Goal: Information Seeking & Learning: Learn about a topic

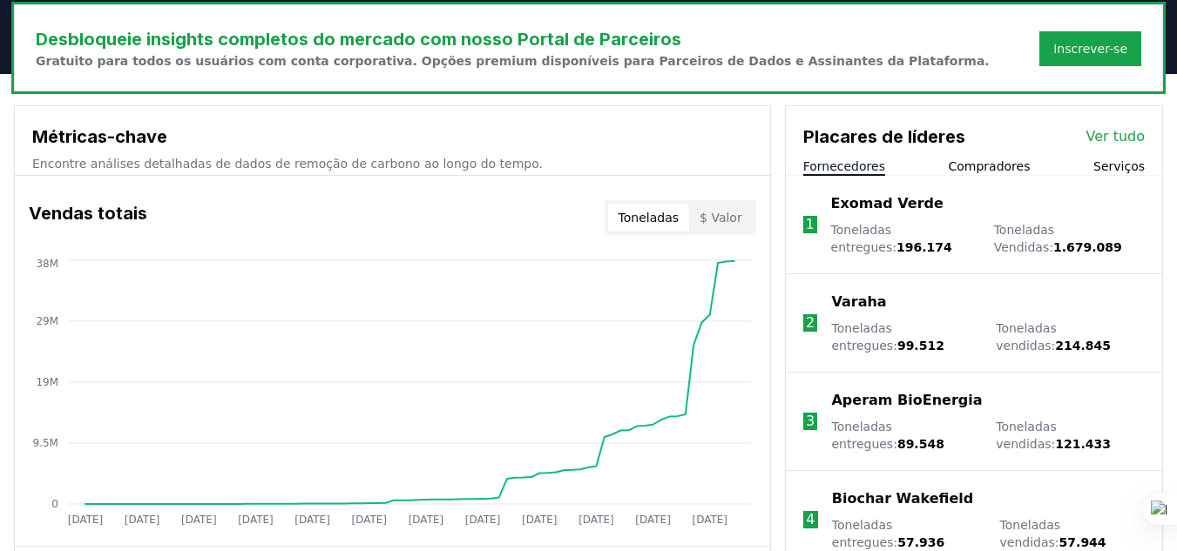
scroll to position [610, 0]
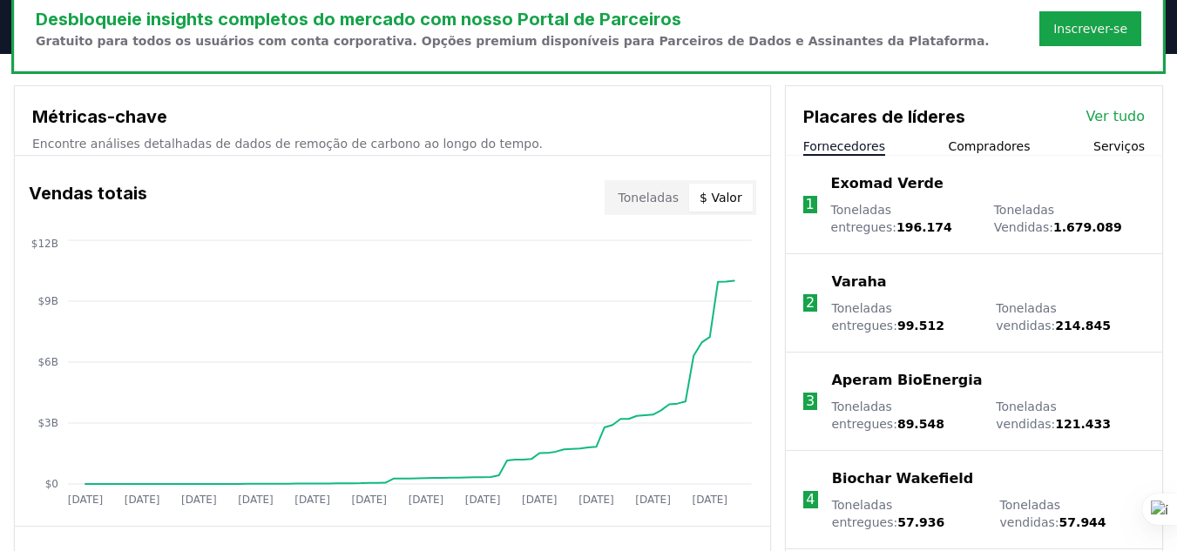
click at [733, 196] on font "$ Valor" at bounding box center [720, 198] width 43 height 14
click at [649, 204] on font "Toneladas" at bounding box center [648, 198] width 60 height 14
click at [750, 199] on button "$ Valor" at bounding box center [721, 198] width 64 height 28
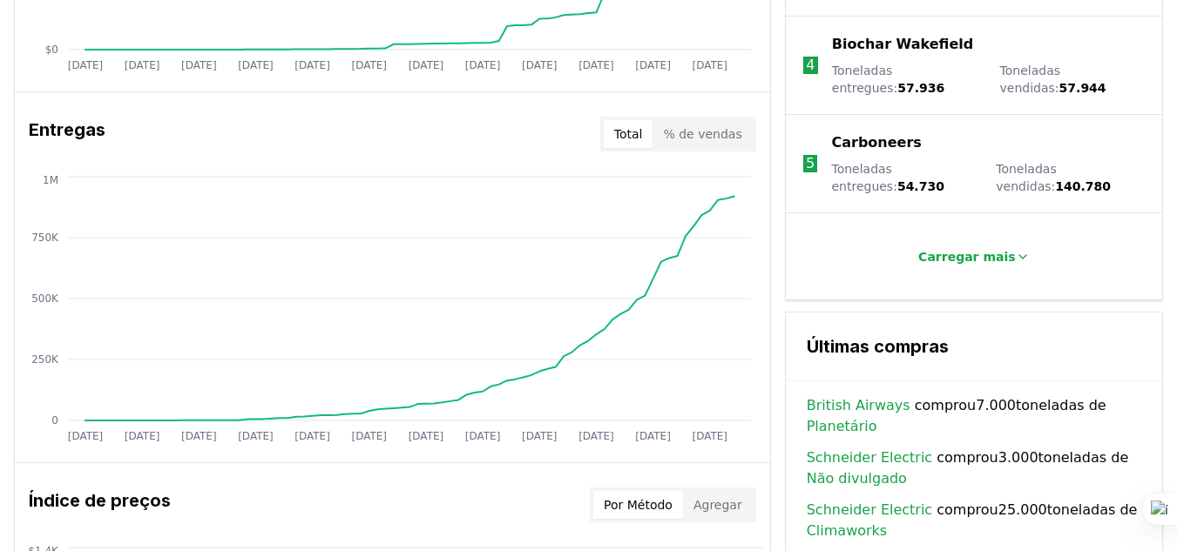
scroll to position [1045, 0]
click at [963, 270] on button "Carregar mais" at bounding box center [973, 256] width 138 height 35
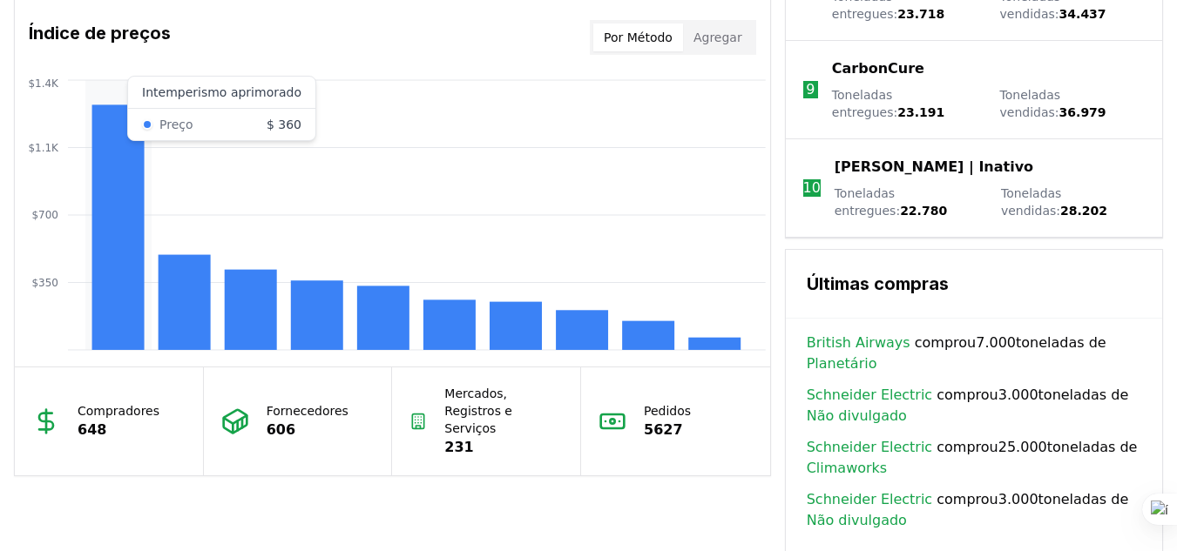
scroll to position [1481, 0]
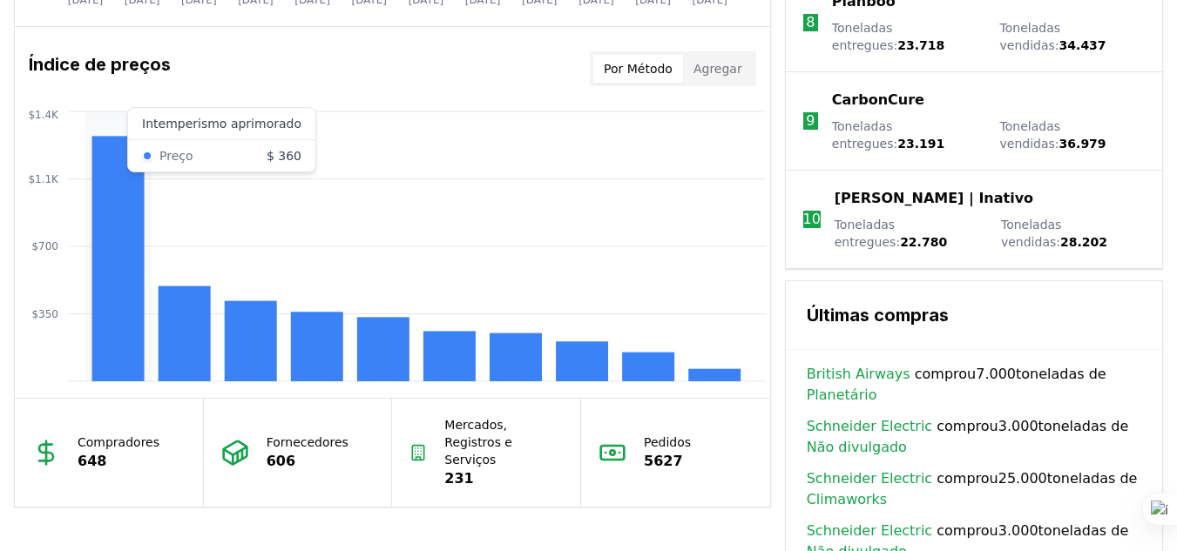
click at [110, 201] on rect at bounding box center [118, 259] width 52 height 246
click at [105, 280] on rect at bounding box center [118, 259] width 52 height 246
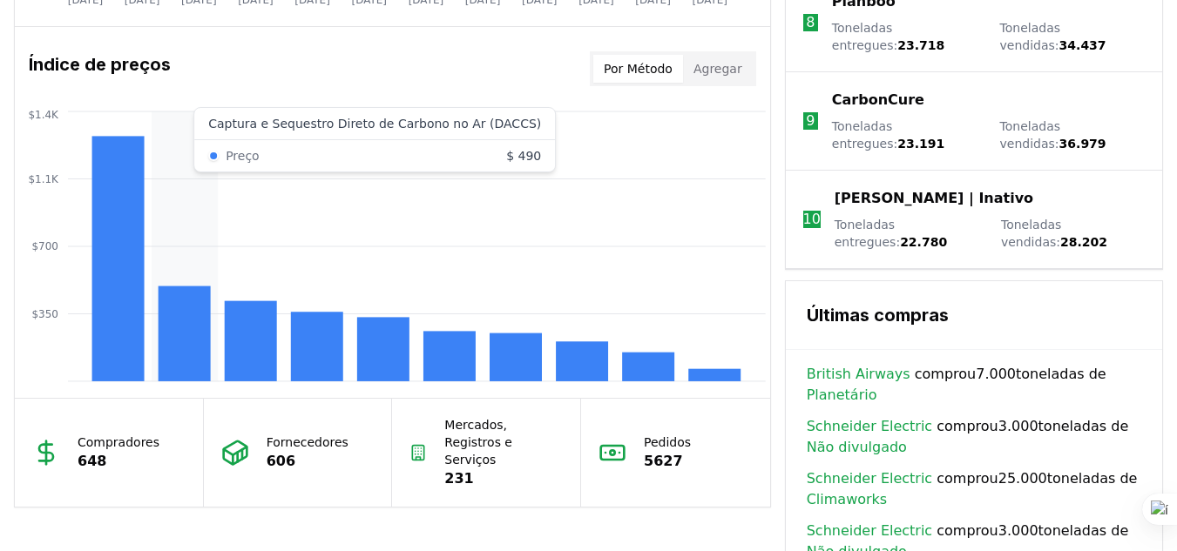
click at [161, 130] on icon "$350 $700 $1.1K $1.4K" at bounding box center [392, 246] width 755 height 279
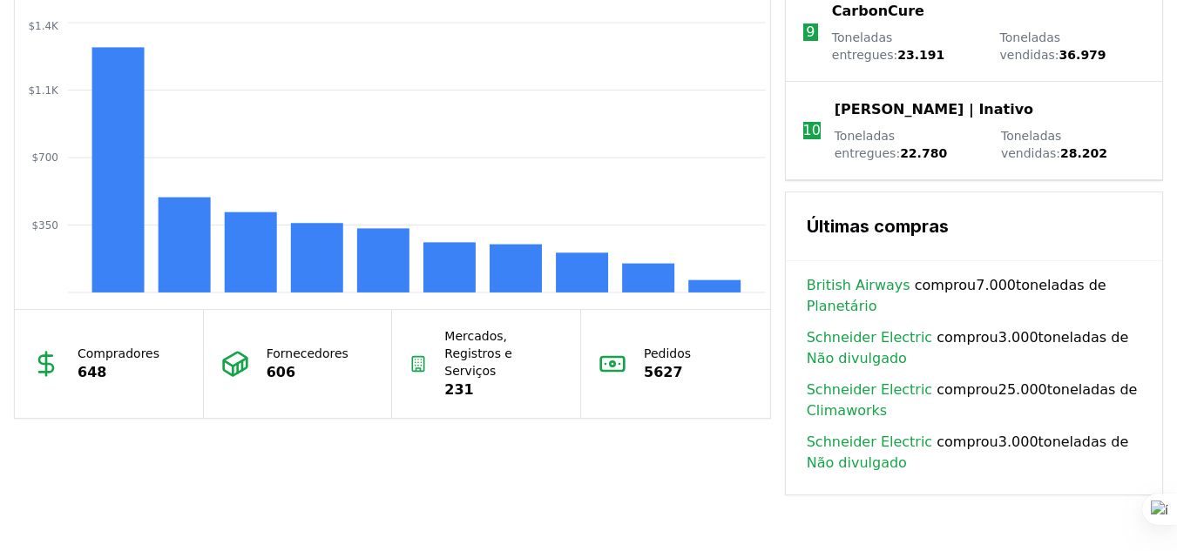
scroll to position [1568, 0]
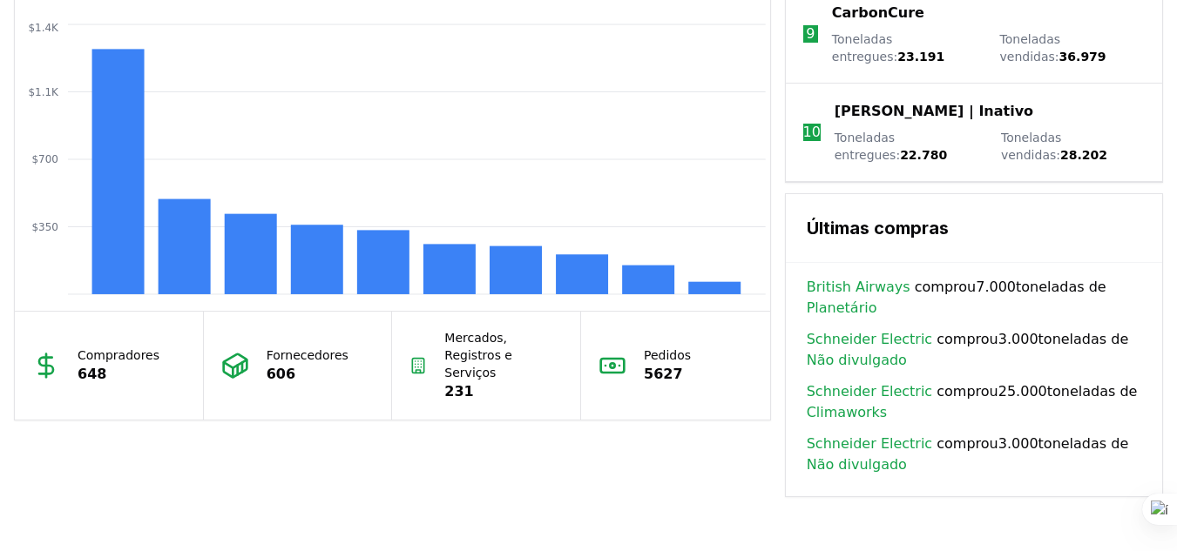
click at [873, 282] on font "British Airways" at bounding box center [859, 287] width 104 height 17
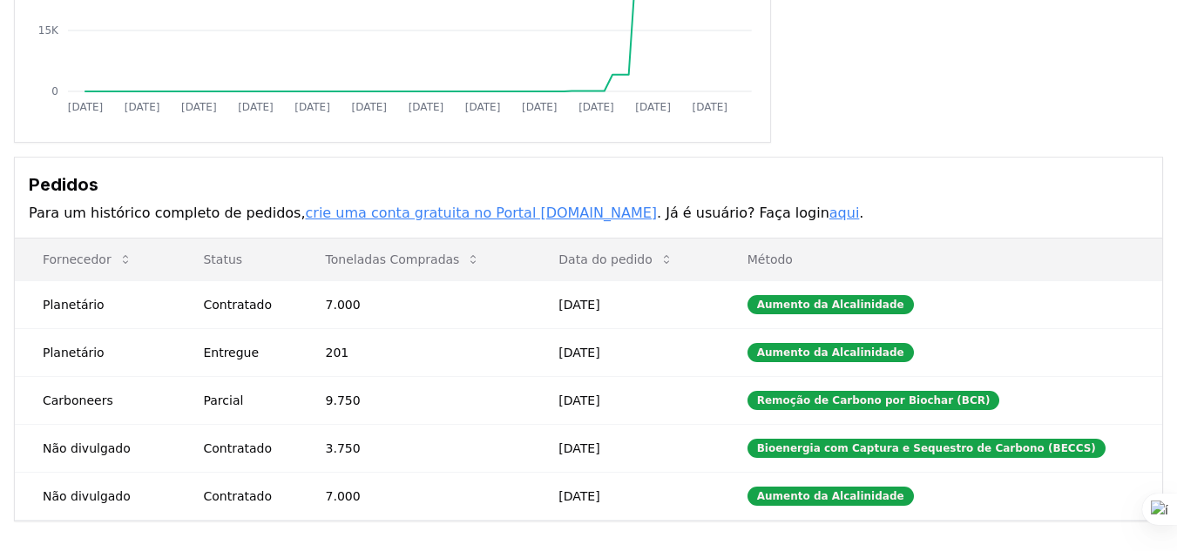
scroll to position [436, 0]
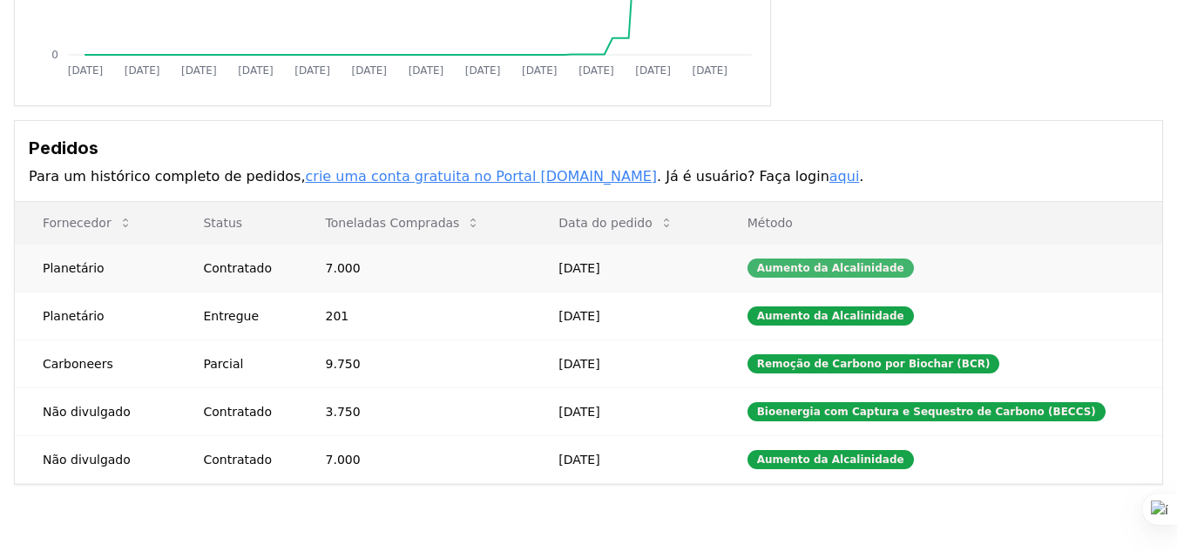
click at [874, 268] on font "Aumento da Alcalinidade" at bounding box center [830, 268] width 147 height 12
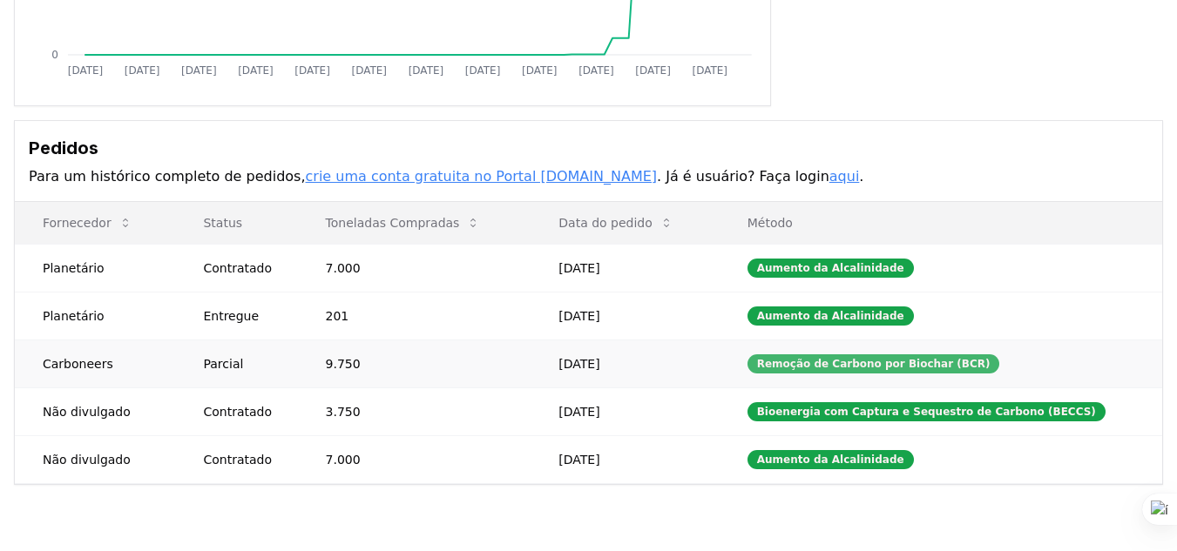
click at [896, 361] on font "Remoção de Carbono por Biochar (BCR)" at bounding box center [873, 364] width 233 height 12
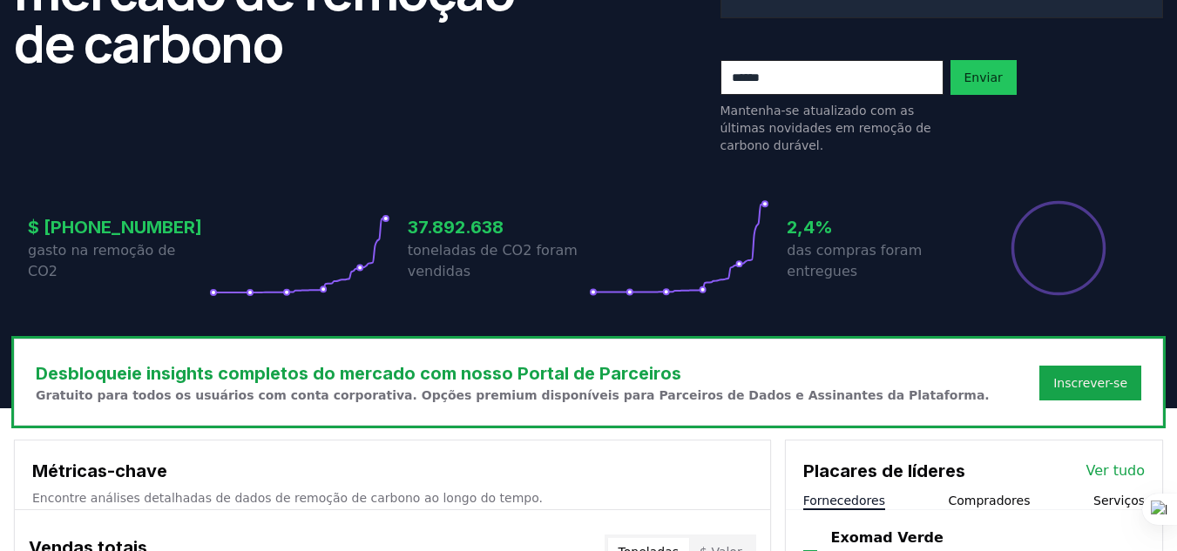
scroll to position [462, 0]
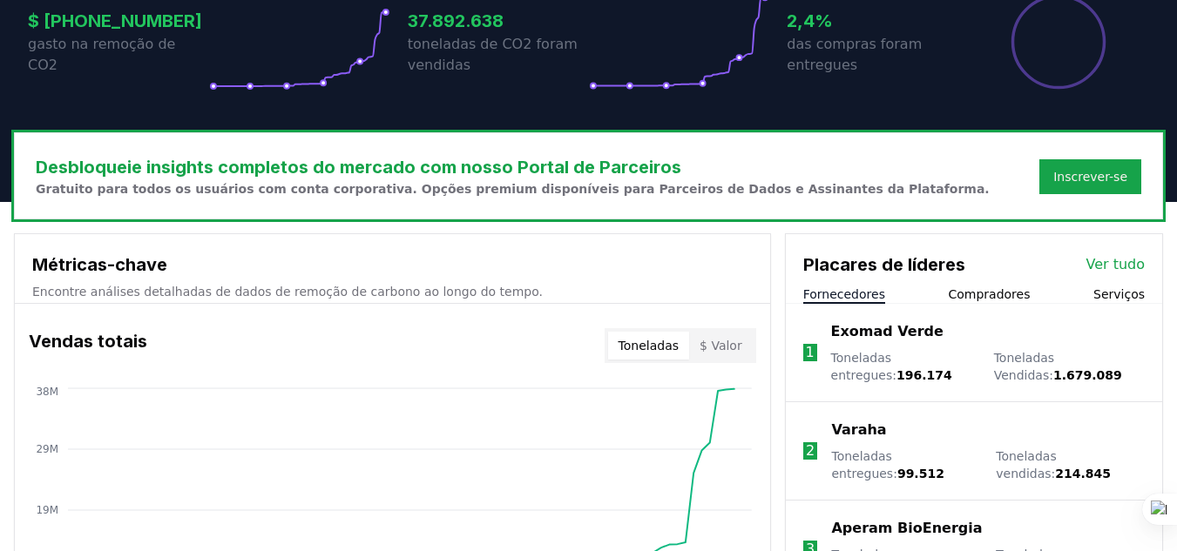
click at [984, 282] on div "Placares de líderes Ver tudo Fornecedores Compradores Serviços" at bounding box center [974, 269] width 376 height 70
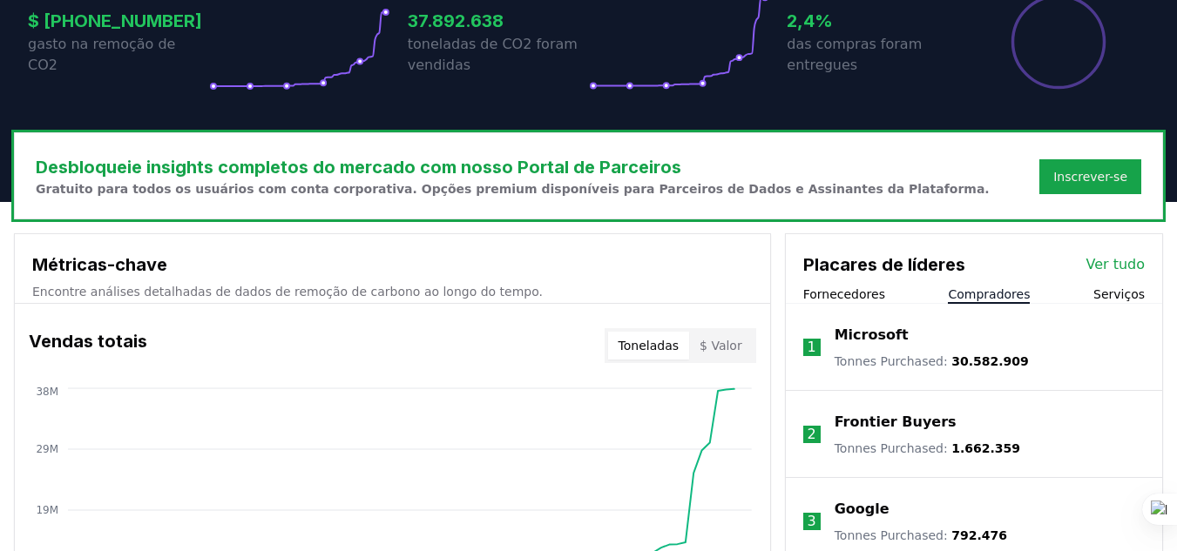
click at [984, 294] on font "Compradores" at bounding box center [989, 294] width 82 height 14
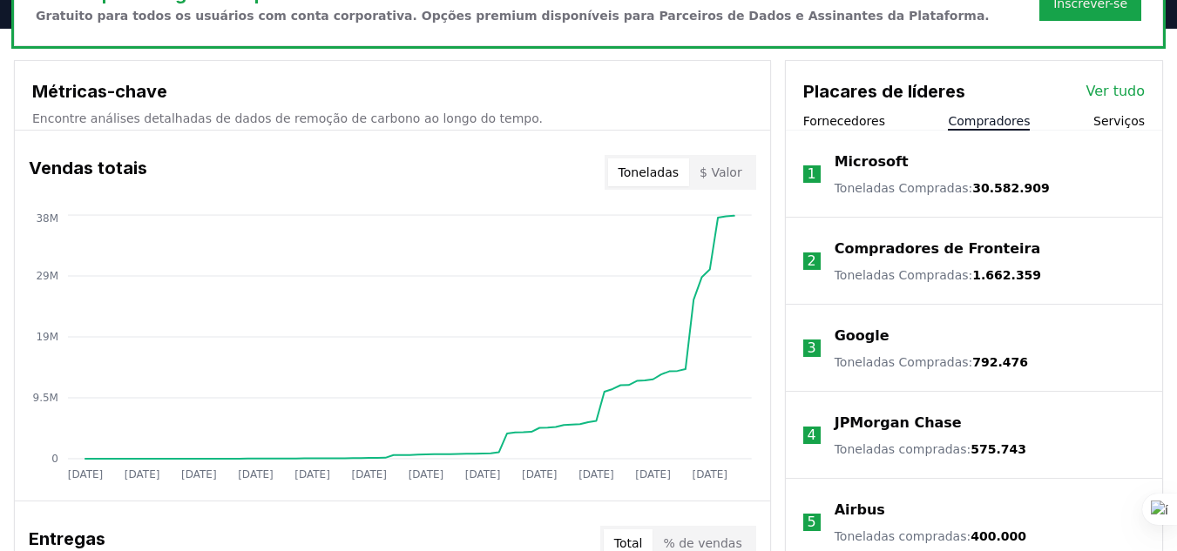
scroll to position [636, 0]
click at [949, 189] on font "Toneladas Compradas" at bounding box center [901, 187] width 134 height 14
click at [842, 157] on font "Microsoft" at bounding box center [871, 160] width 74 height 17
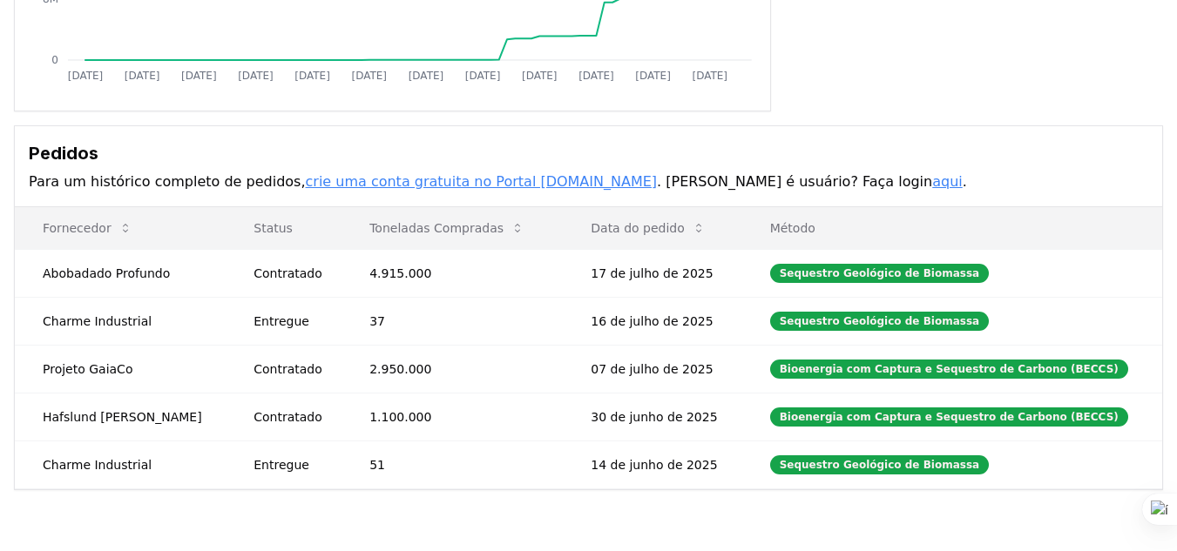
scroll to position [474, 0]
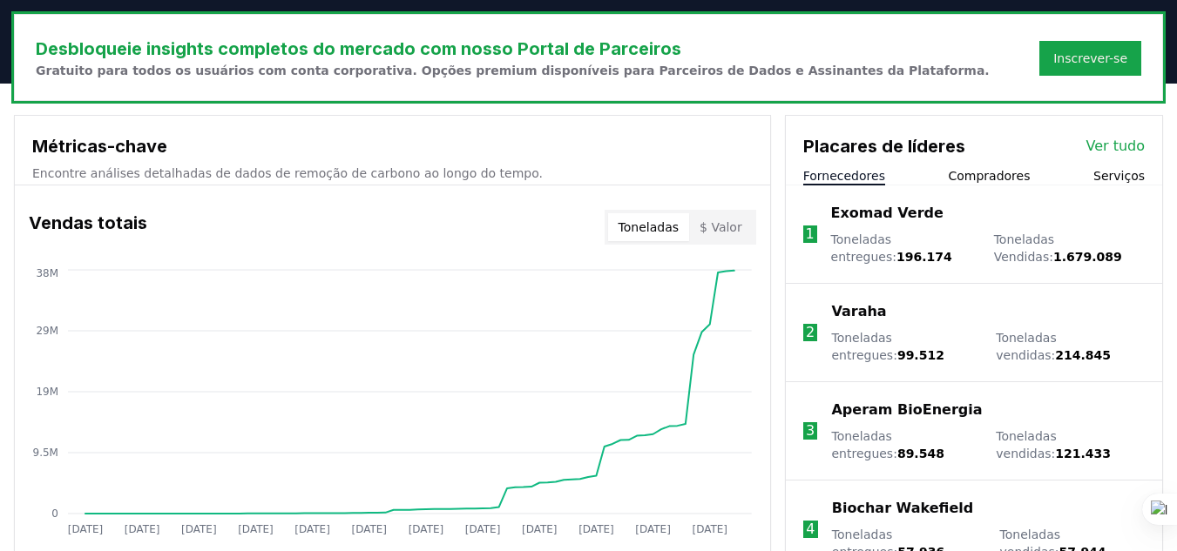
scroll to position [549, 0]
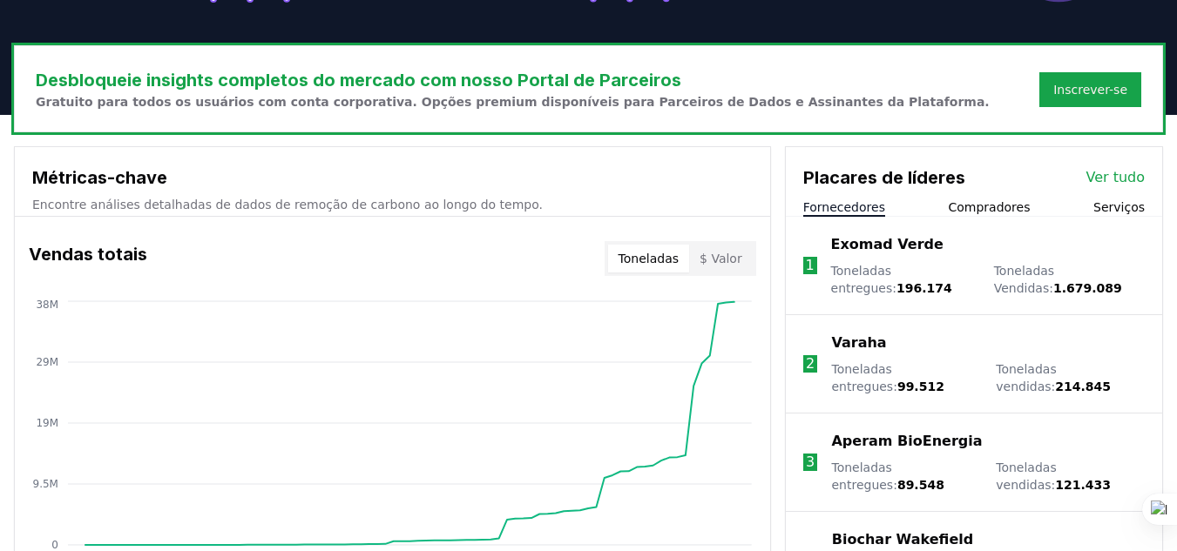
click at [973, 216] on div "Fornecedores Compradores Serviços" at bounding box center [974, 208] width 376 height 18
click at [973, 209] on font "Compradores" at bounding box center [989, 207] width 82 height 14
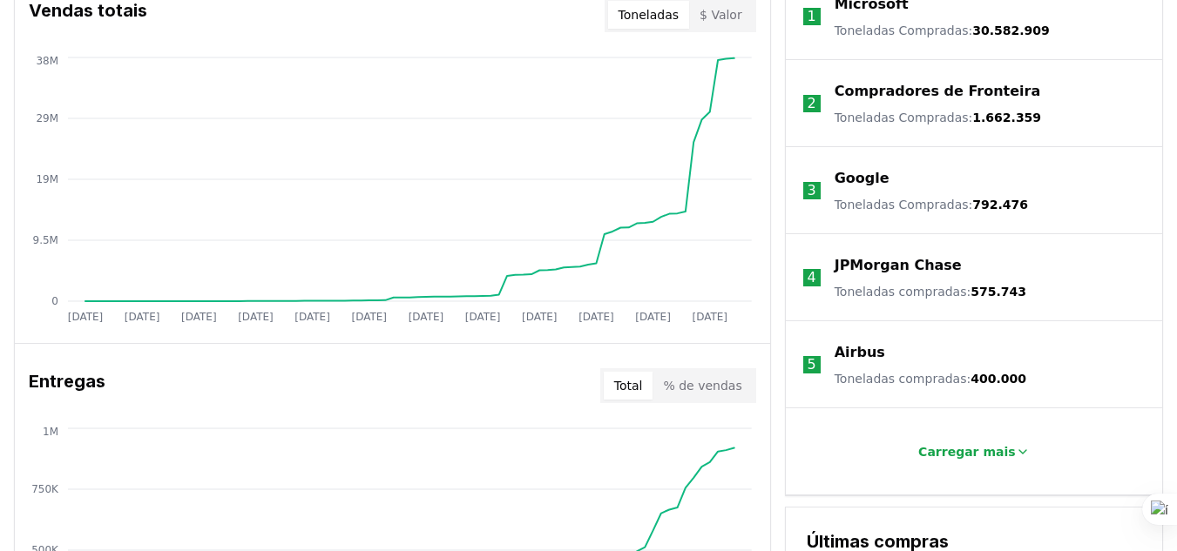
scroll to position [810, 0]
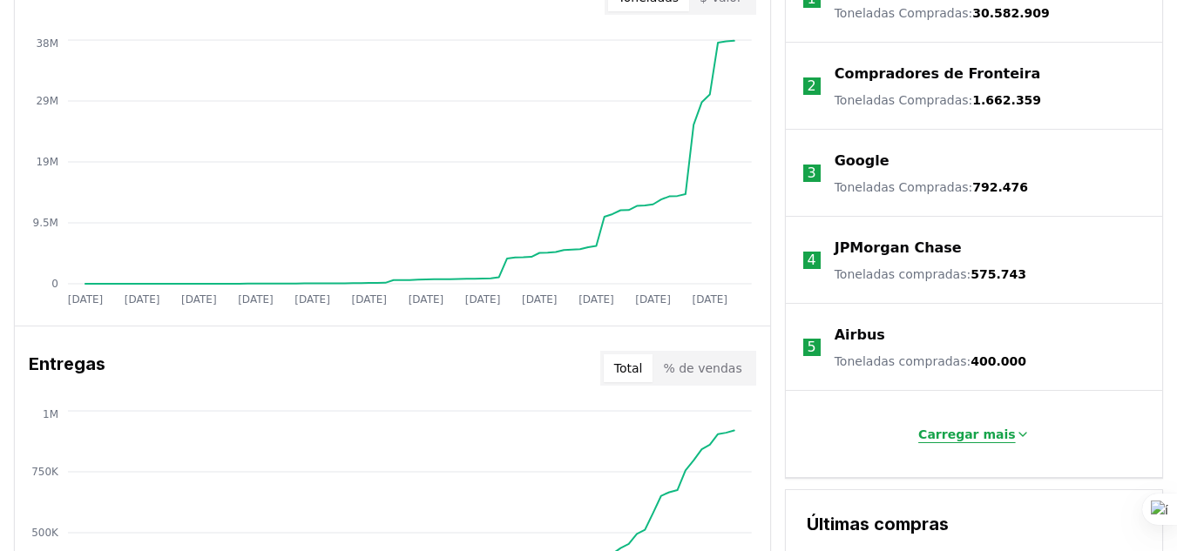
click at [990, 429] on font "Carregar mais" at bounding box center [966, 435] width 97 height 14
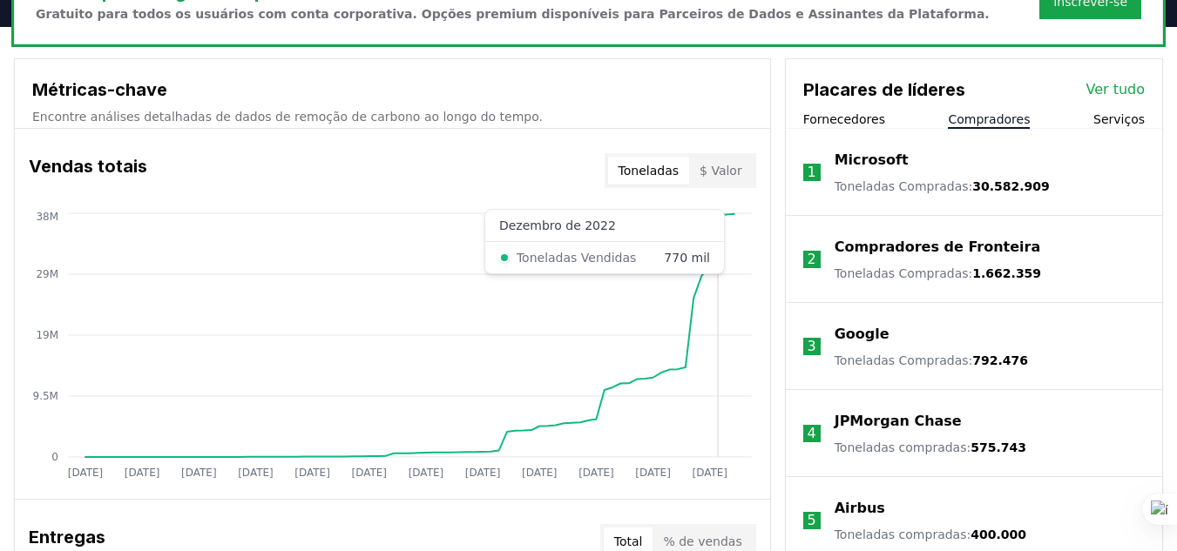
scroll to position [636, 0]
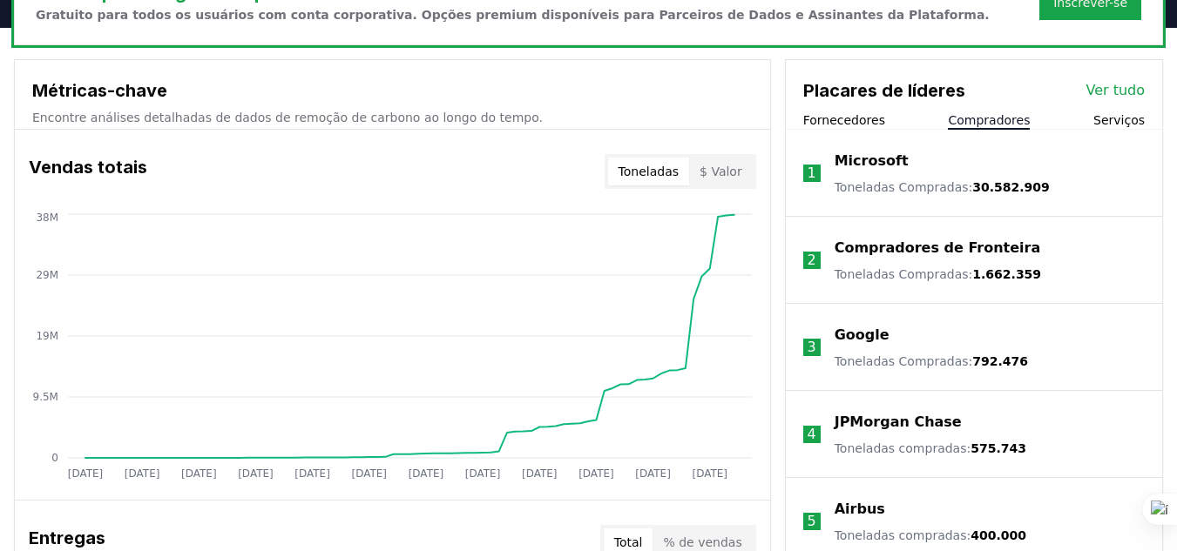
click at [856, 113] on font "Fornecedores" at bounding box center [844, 120] width 82 height 14
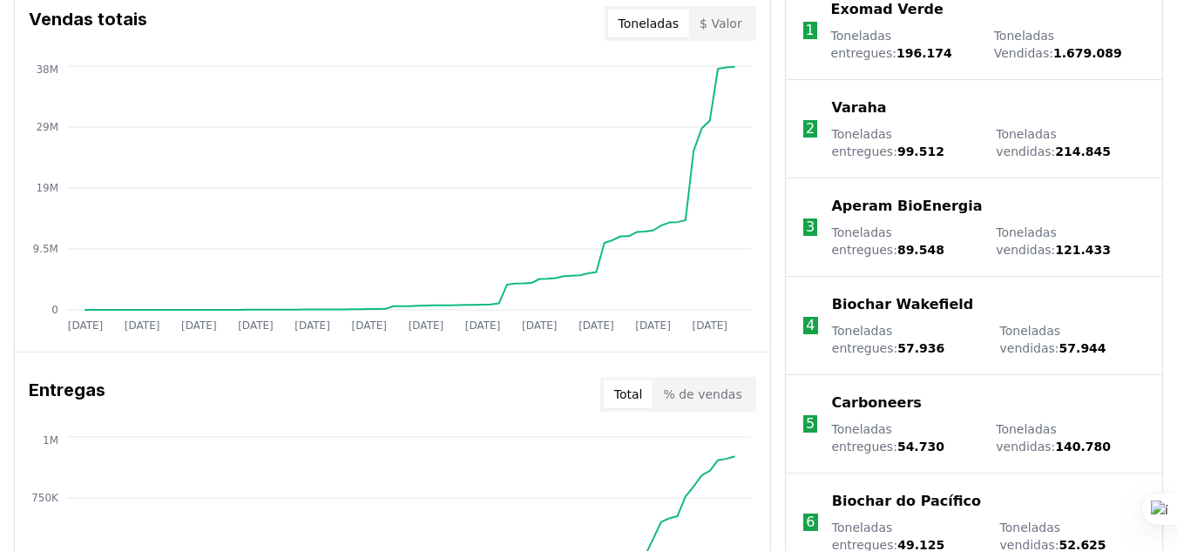
scroll to position [810, 0]
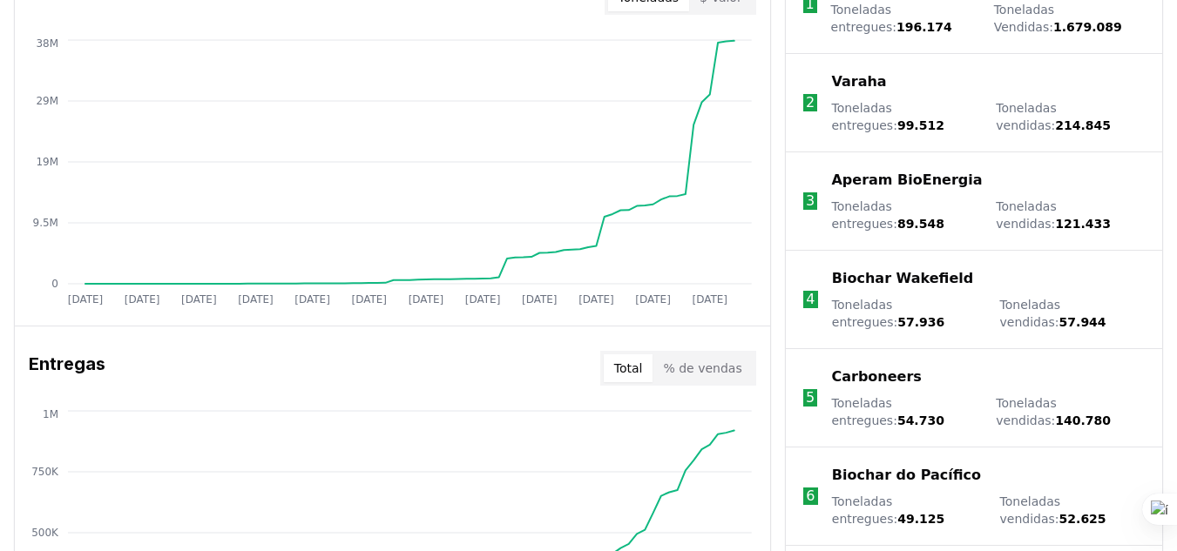
click at [894, 279] on font "Biochar Wakefield" at bounding box center [902, 278] width 141 height 17
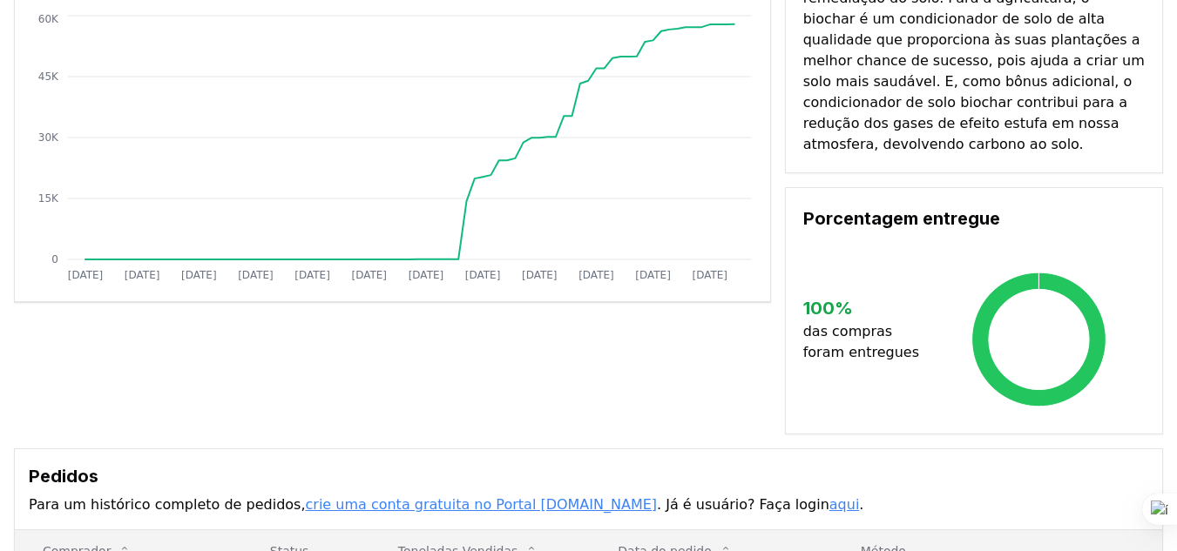
scroll to position [219, 0]
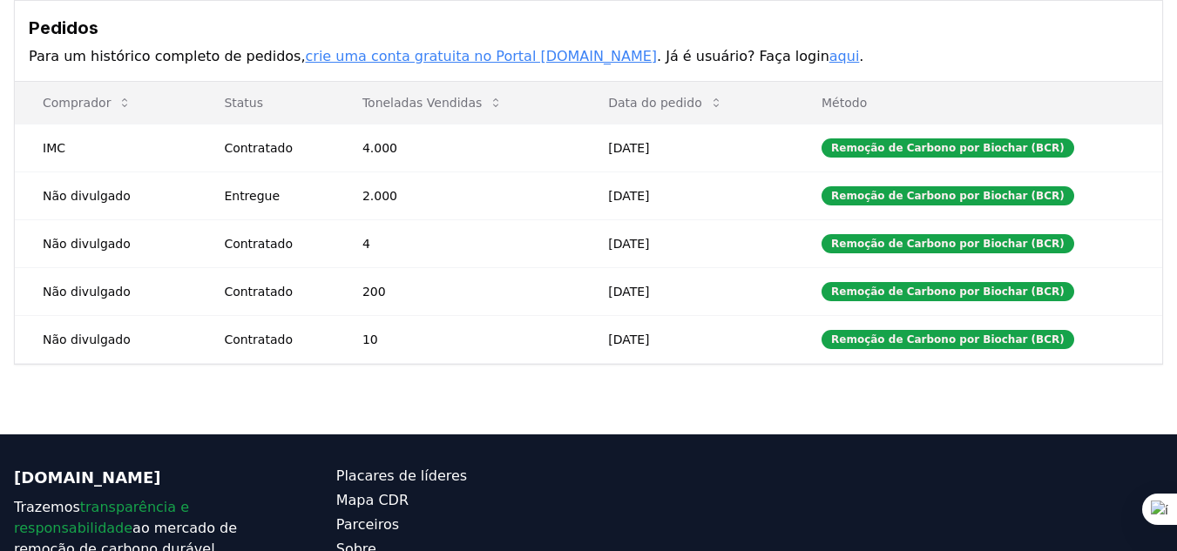
scroll to position [261, 0]
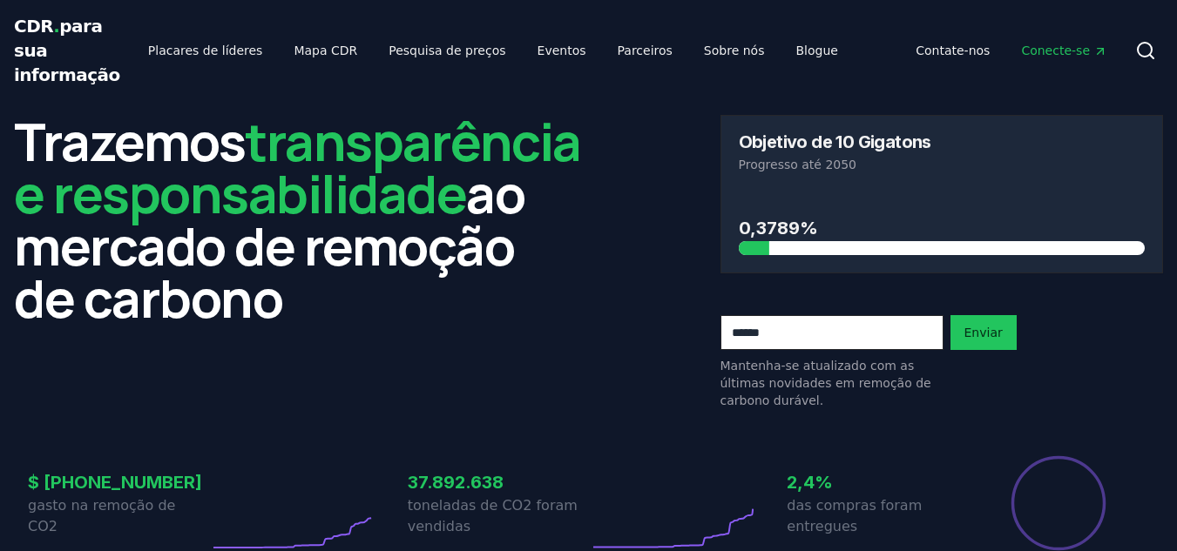
scroll to position [810, 0]
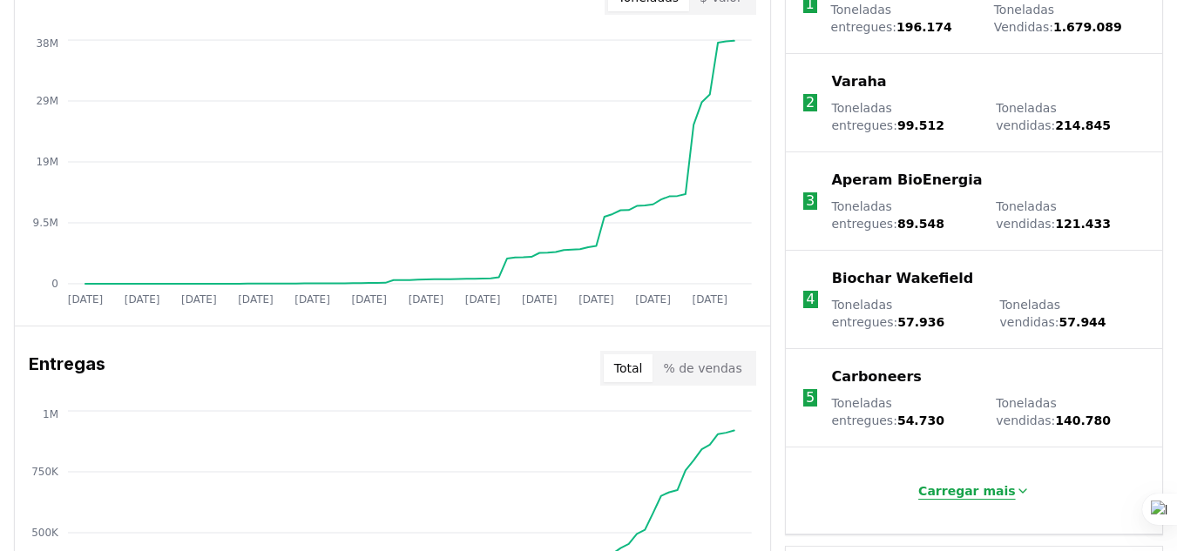
click at [985, 478] on button "Carregar mais" at bounding box center [973, 491] width 138 height 35
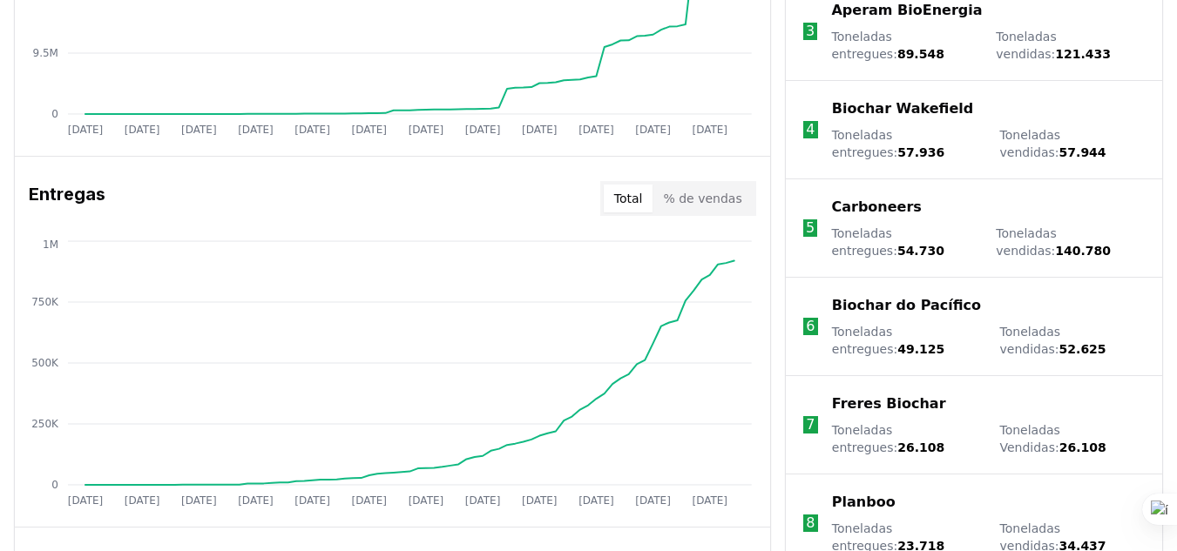
scroll to position [984, 0]
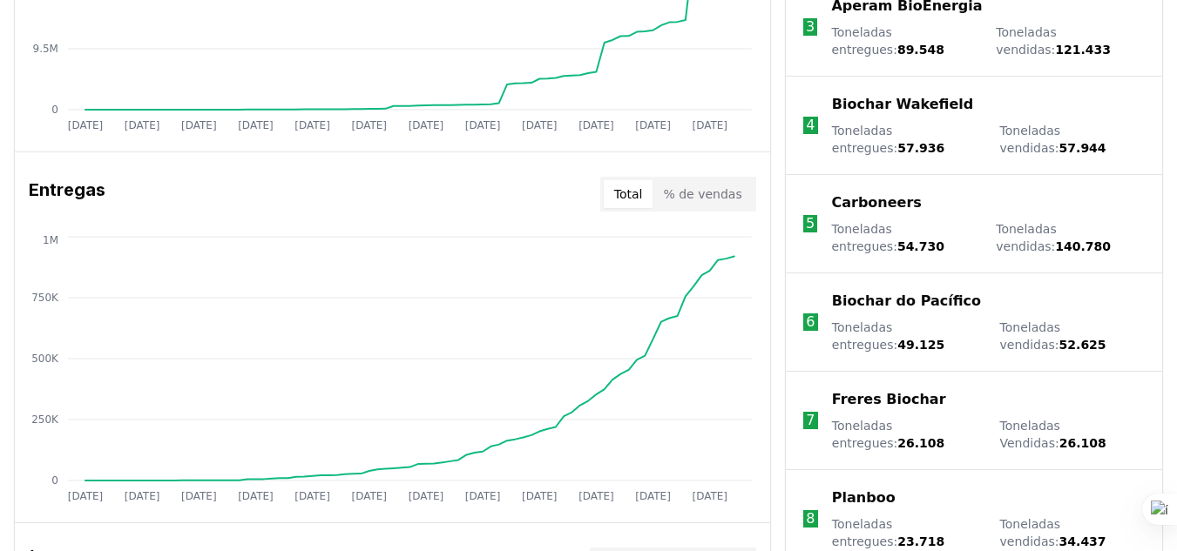
click at [948, 301] on font "Biochar do Pacífico" at bounding box center [906, 301] width 149 height 17
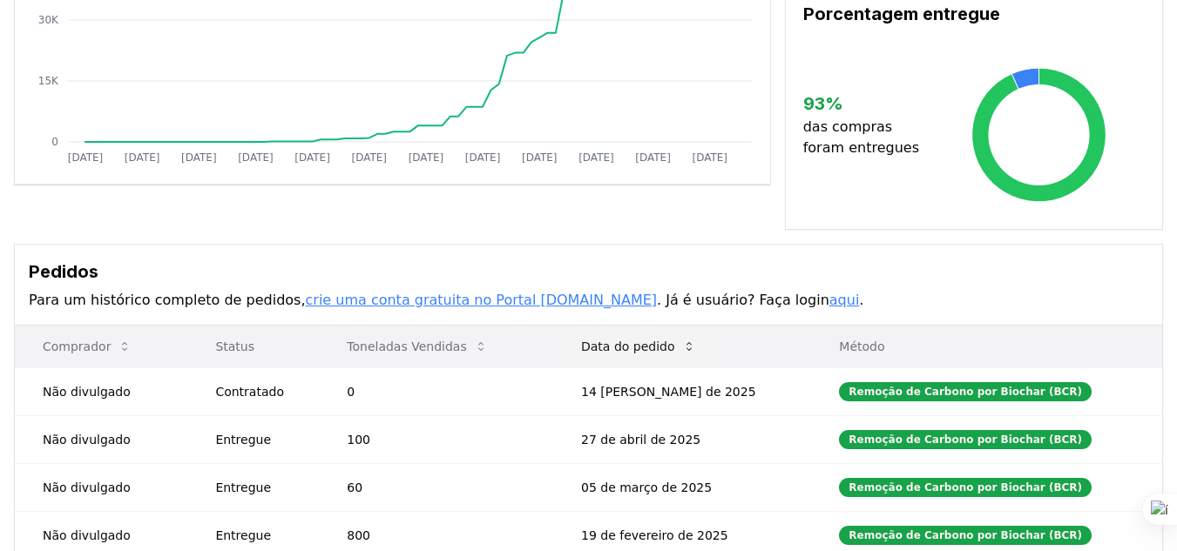
scroll to position [87, 0]
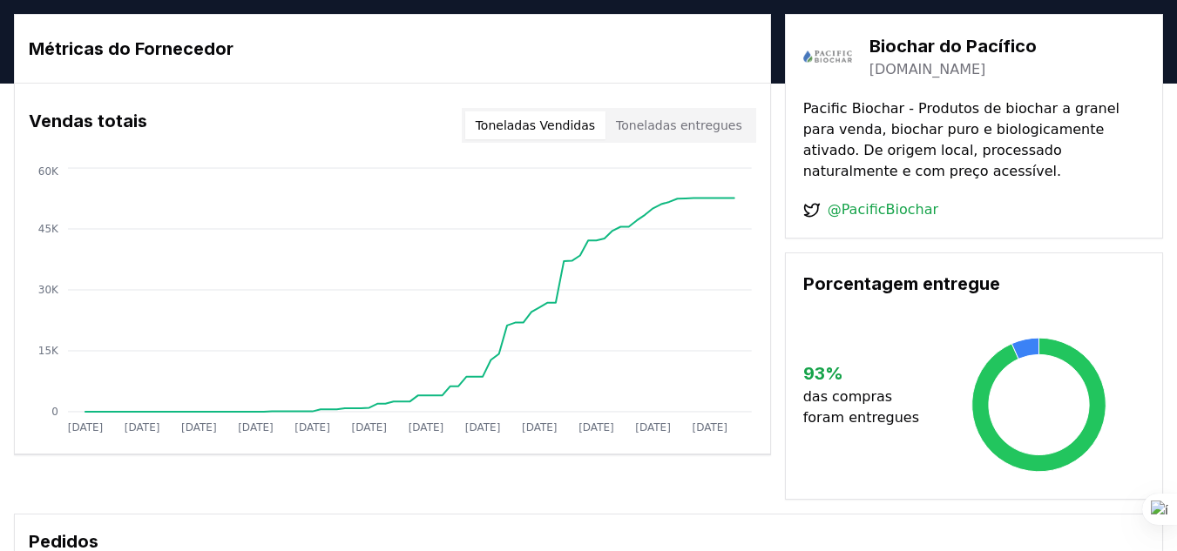
click at [679, 123] on font "Toneladas entregues" at bounding box center [679, 125] width 126 height 14
click at [565, 123] on font "Toneladas Vendidas" at bounding box center [535, 125] width 119 height 14
